Goal: Task Accomplishment & Management: Manage account settings

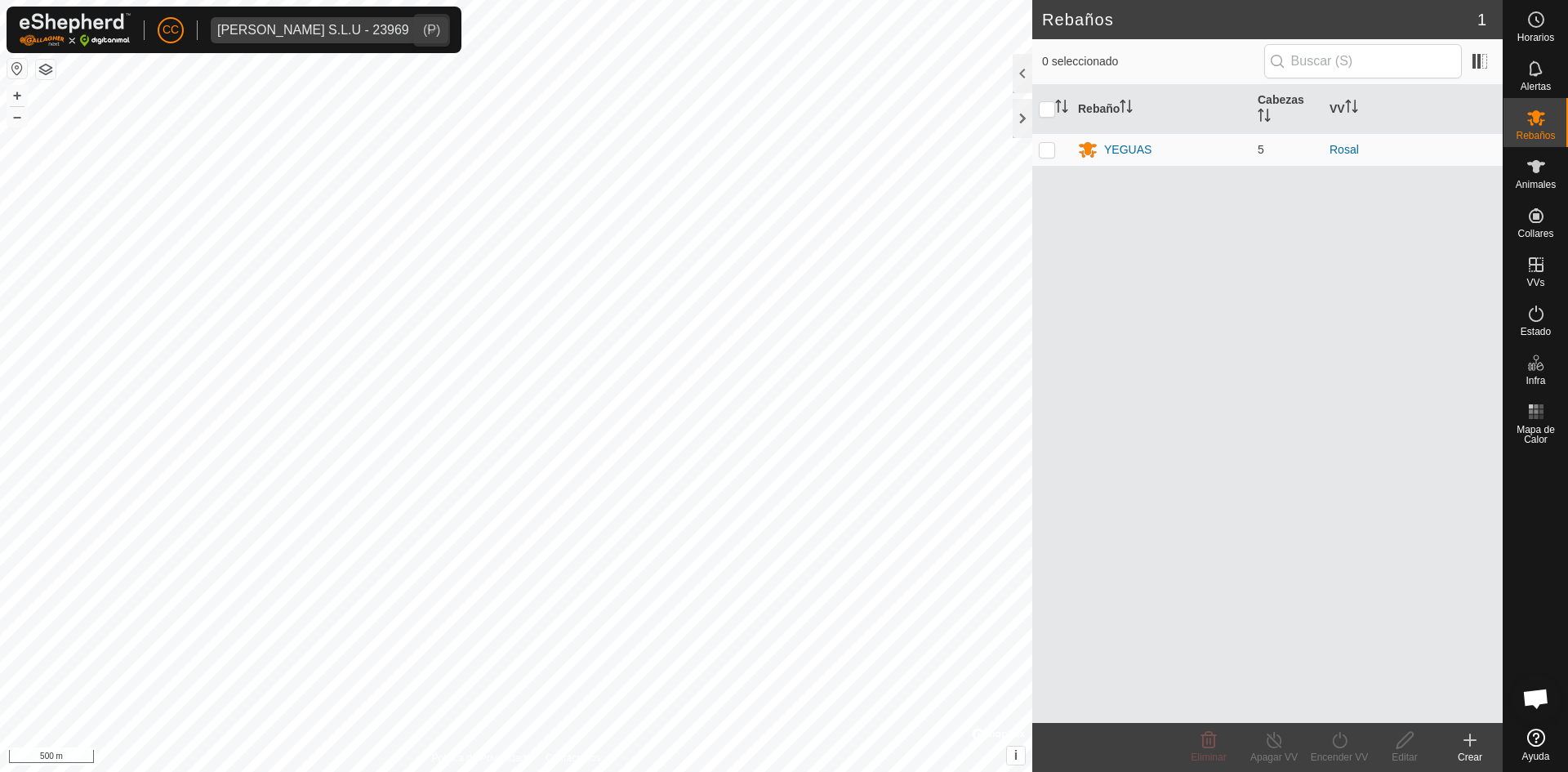
click at [336, 27] on div "[PERSON_NAME] S.L.U - 23969" at bounding box center [313, 30] width 192 height 13
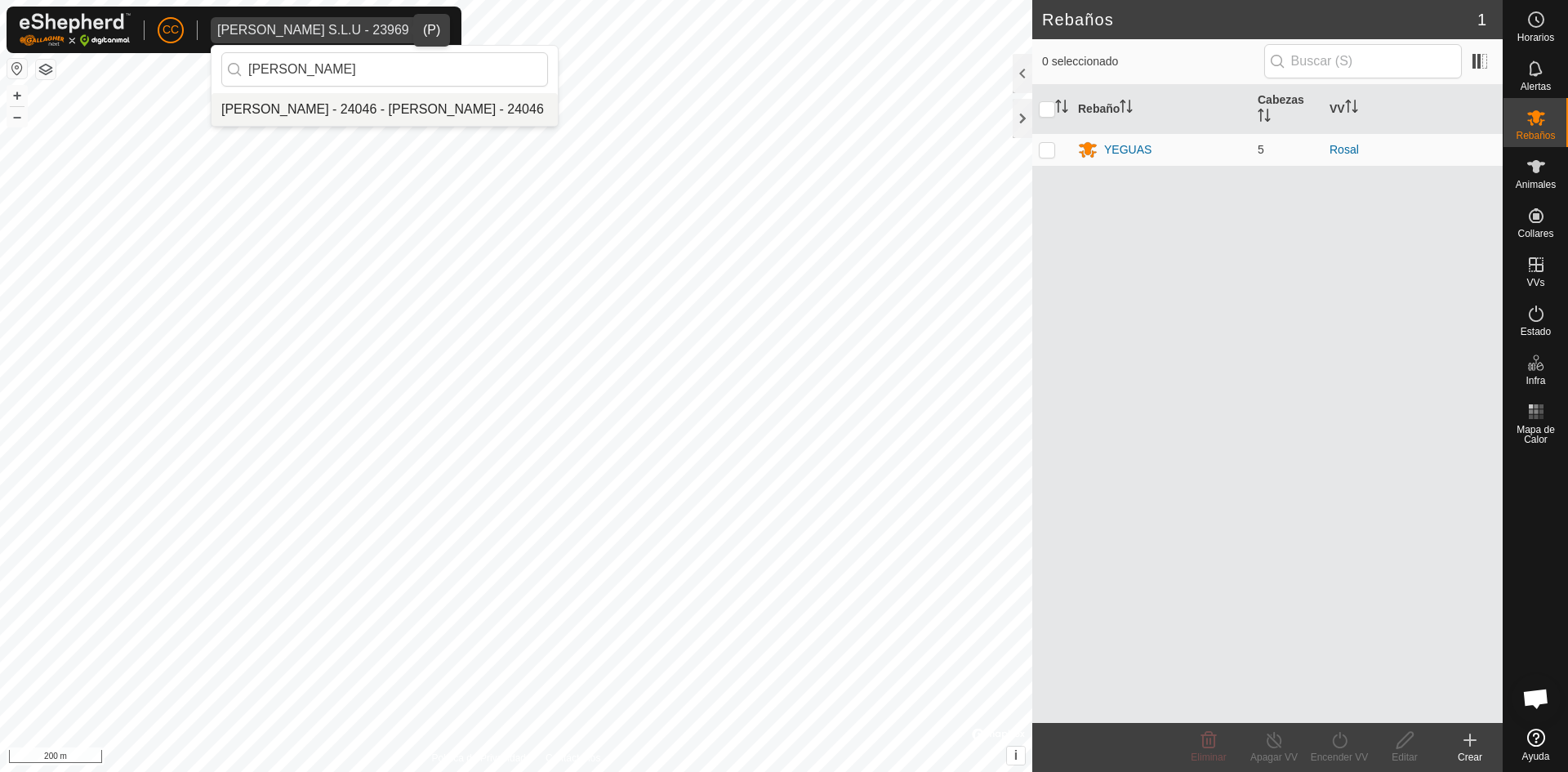
type input "[PERSON_NAME]"
click at [417, 105] on li "[PERSON_NAME] - 24046 - [PERSON_NAME] - 24046" at bounding box center [385, 109] width 347 height 33
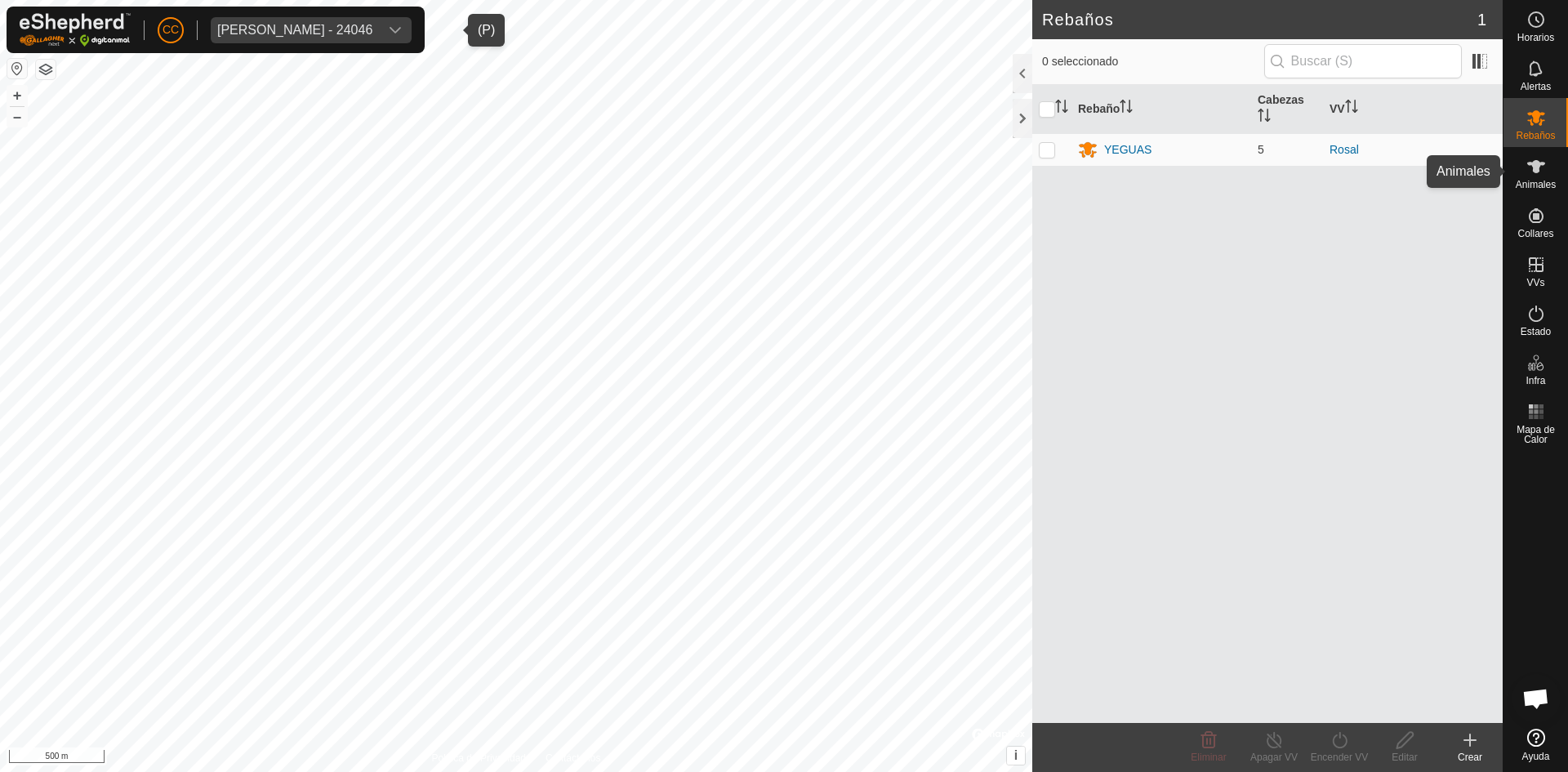
click at [1542, 161] on icon at bounding box center [1536, 166] width 20 height 20
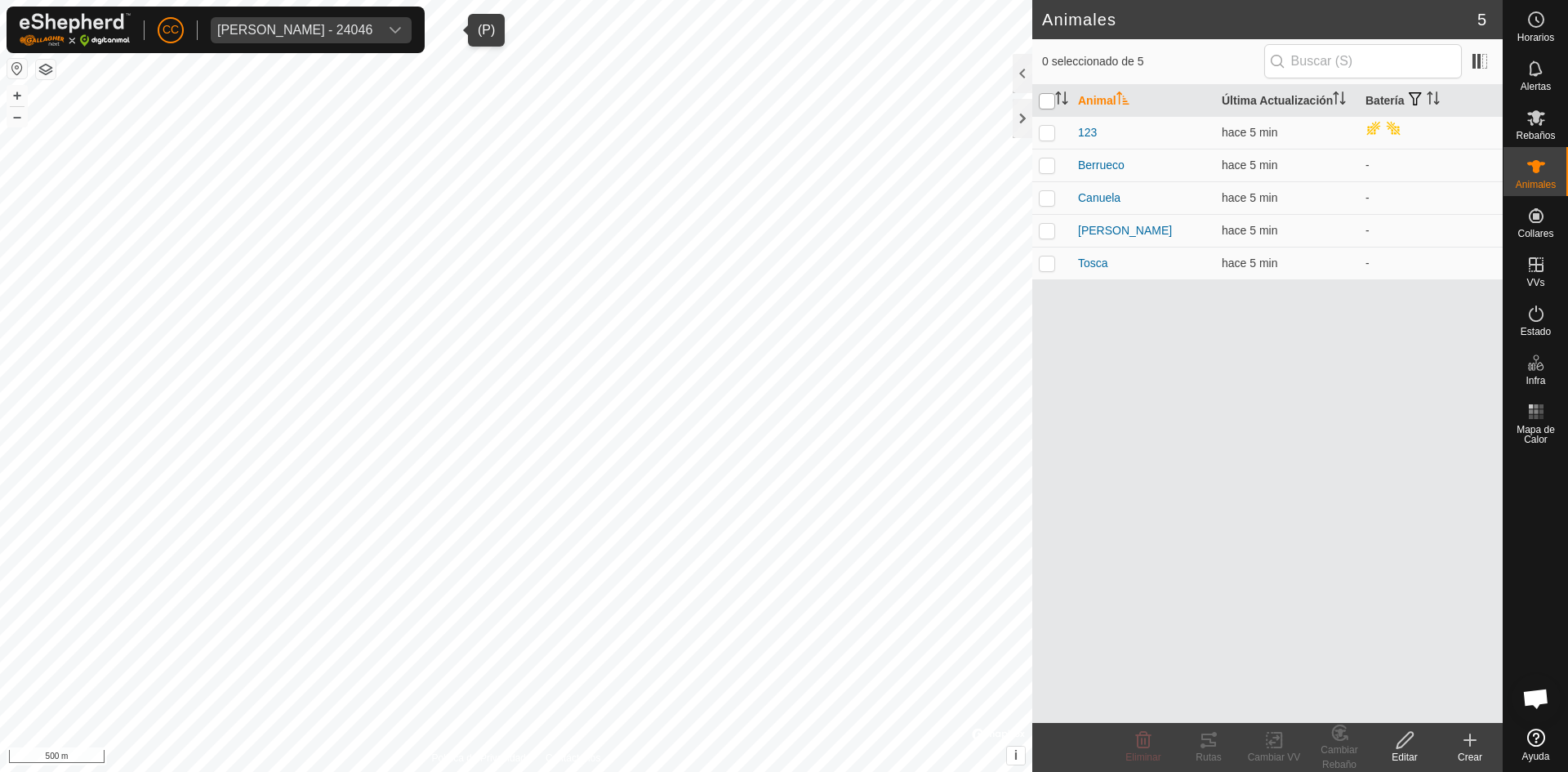
click at [1044, 101] on input "checkbox" at bounding box center [1047, 101] width 16 height 16
checkbox input "true"
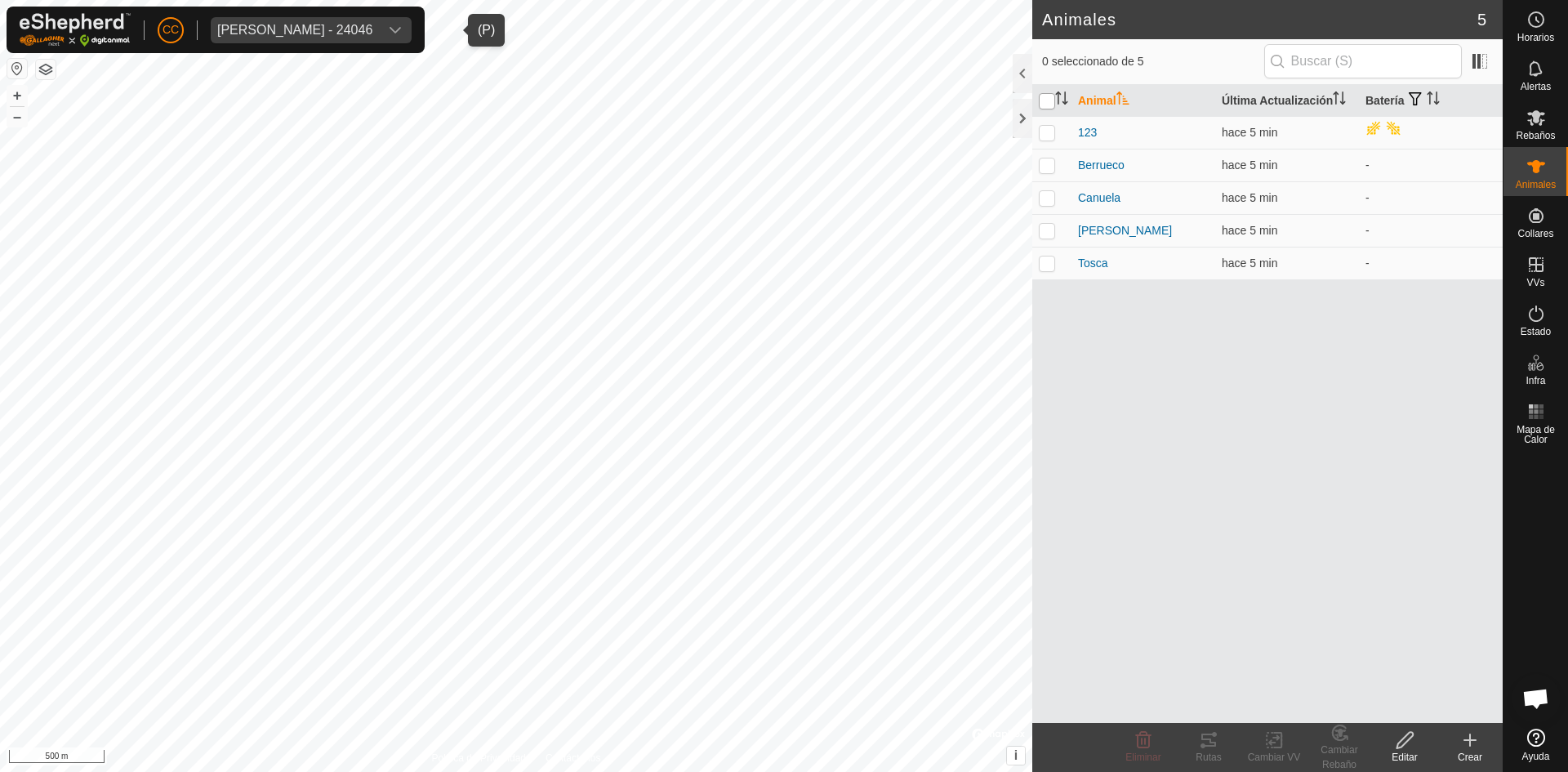
checkbox input "true"
click at [1211, 738] on icon at bounding box center [1208, 740] width 20 height 20
